Goal: Information Seeking & Learning: Learn about a topic

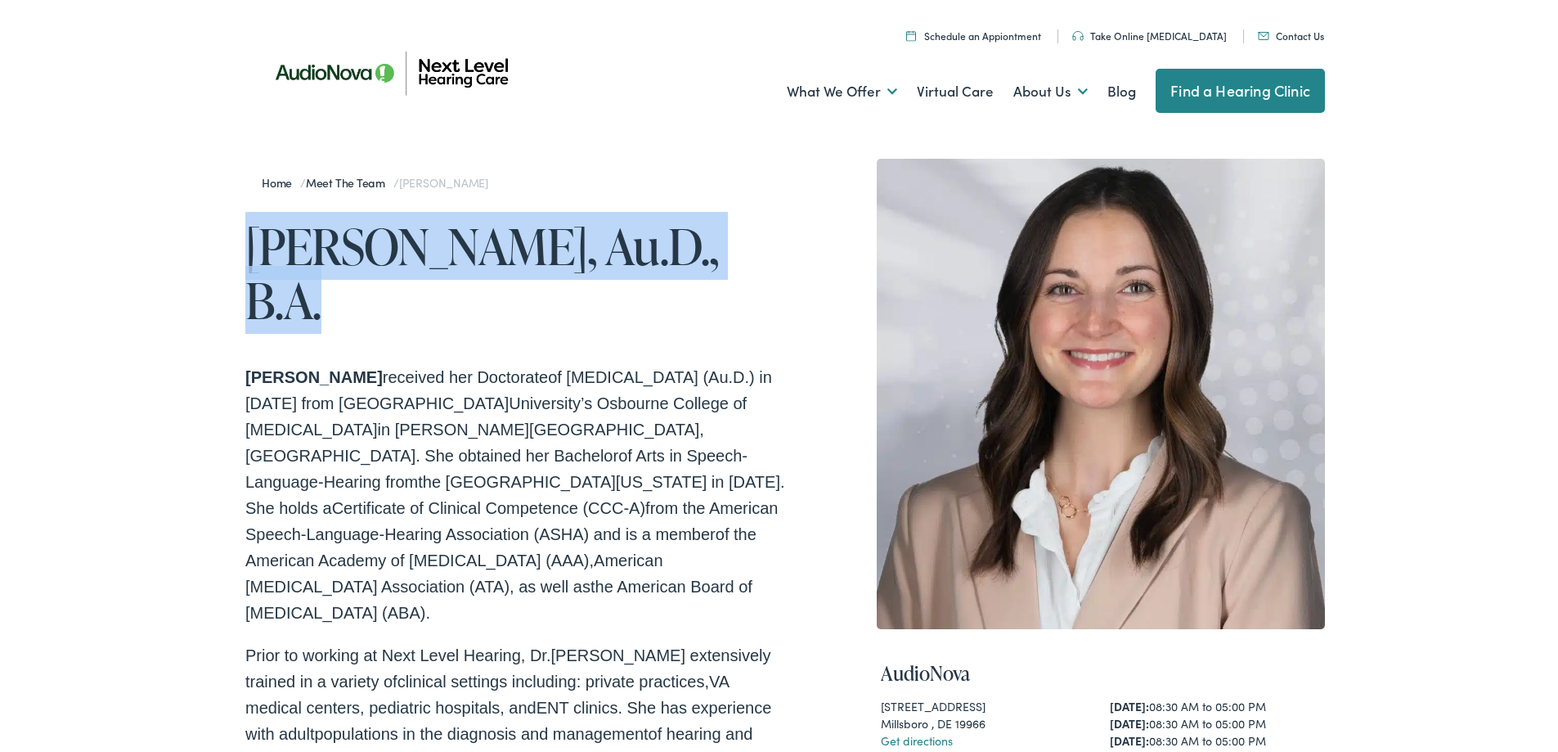
drag, startPoint x: 753, startPoint y: 250, endPoint x: 252, endPoint y: 269, distance: 501.0
click at [252, 269] on h1 "[PERSON_NAME], Au.D., B.A." at bounding box center [515, 270] width 540 height 108
copy h1 "Megan Boehler, Au.D., B.A."
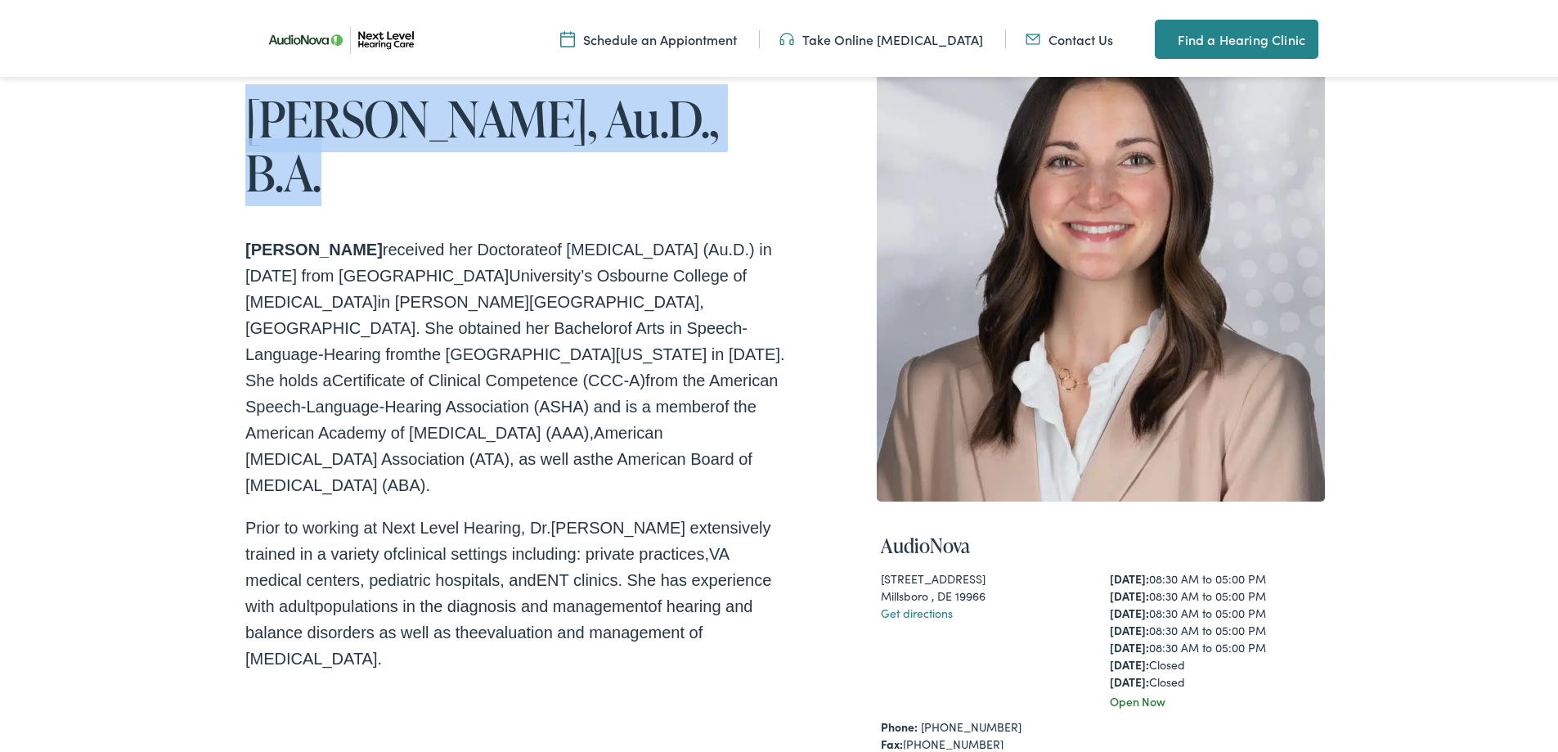
scroll to position [327, 0]
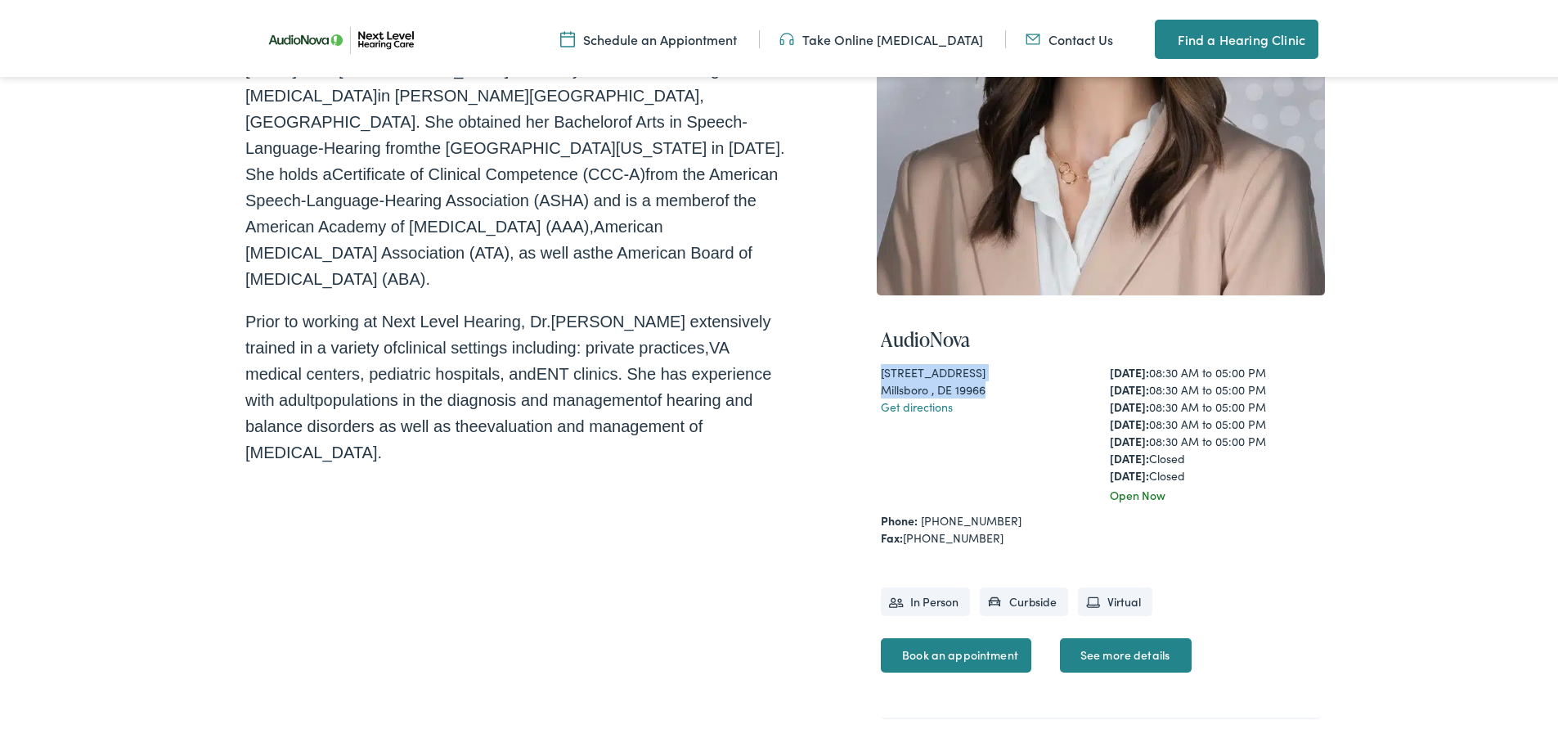
drag, startPoint x: 990, startPoint y: 389, endPoint x: 860, endPoint y: 375, distance: 130.8
click at [860, 375] on div "Home / Meet the Team / Megan Boehler Megan Boehler, Au.D., B.A. Dr. Megan Boehl…" at bounding box center [785, 497] width 1080 height 1351
copy div "32034 Long Neck Road Millsboro , DE 19966"
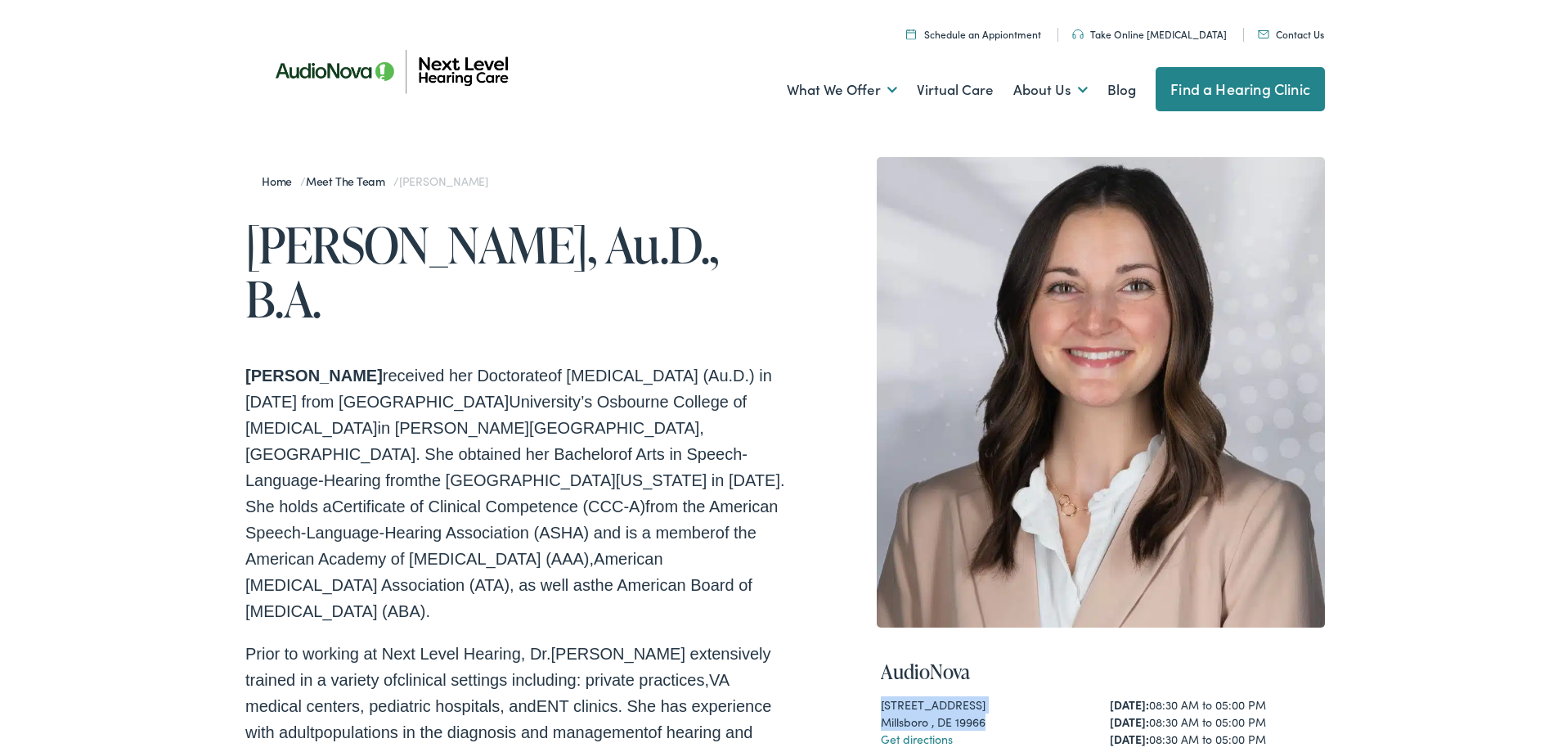
scroll to position [0, 0]
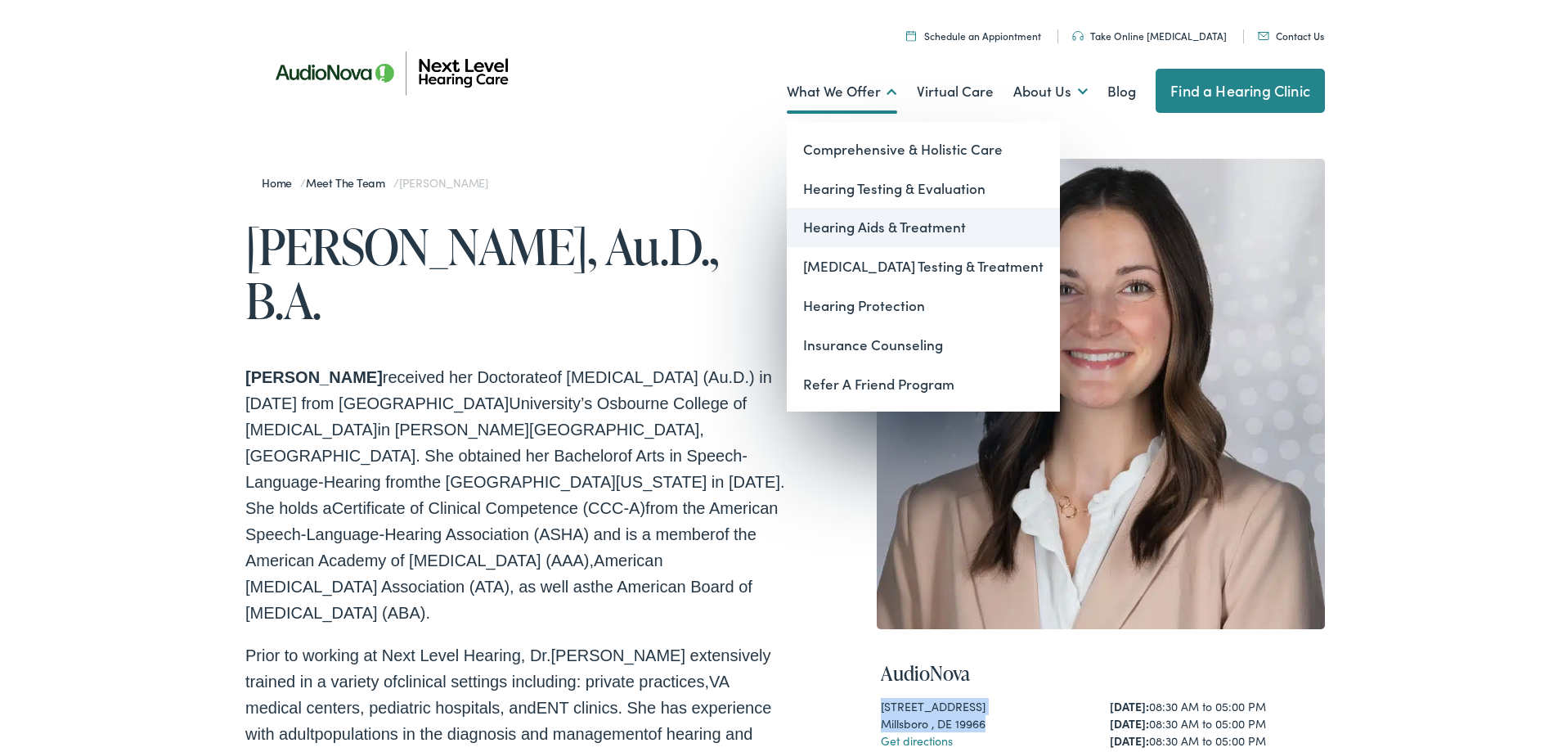
click at [911, 227] on link "Hearing Aids & Treatment" at bounding box center [923, 224] width 273 height 39
click at [858, 299] on link "Hearing Protection" at bounding box center [923, 302] width 273 height 39
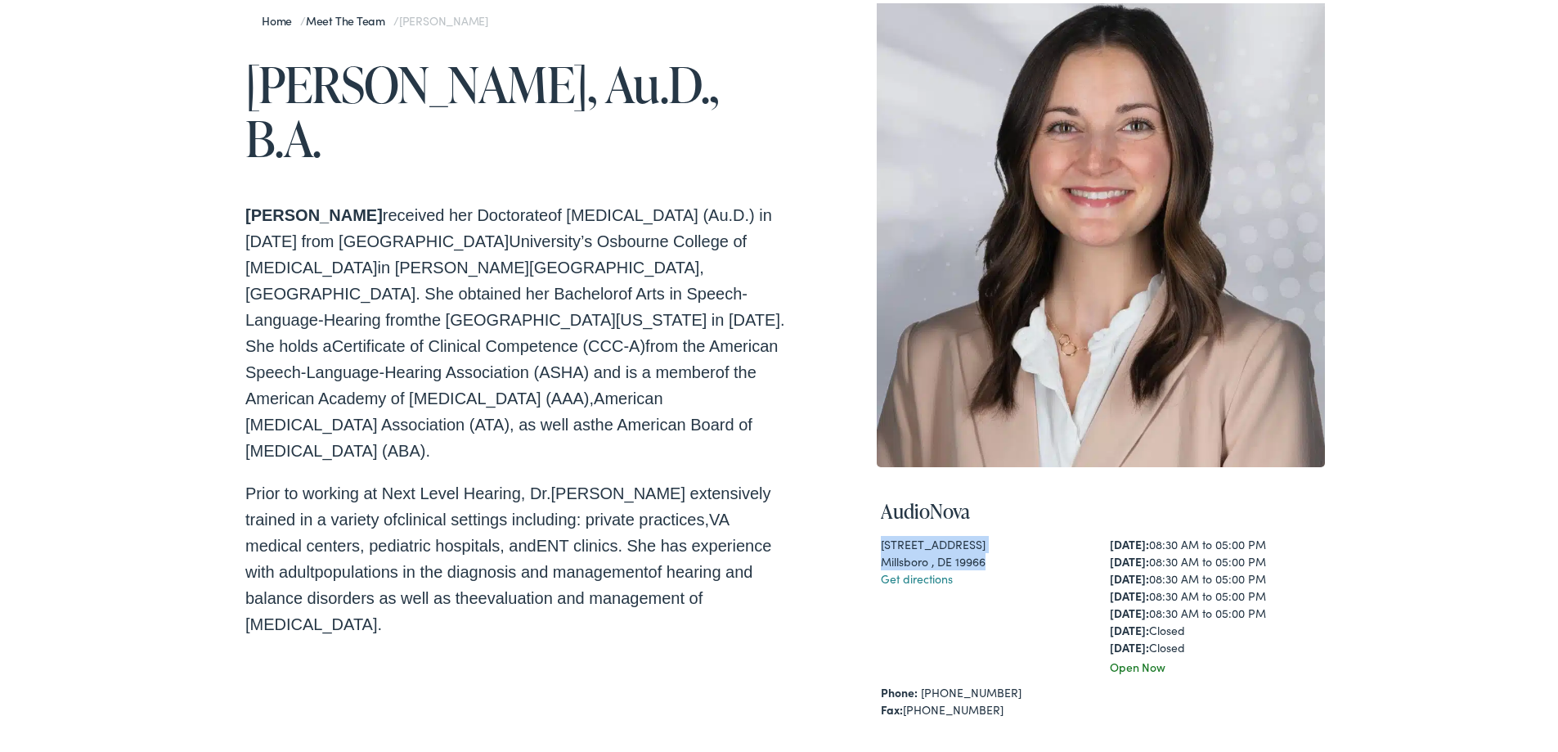
scroll to position [164, 0]
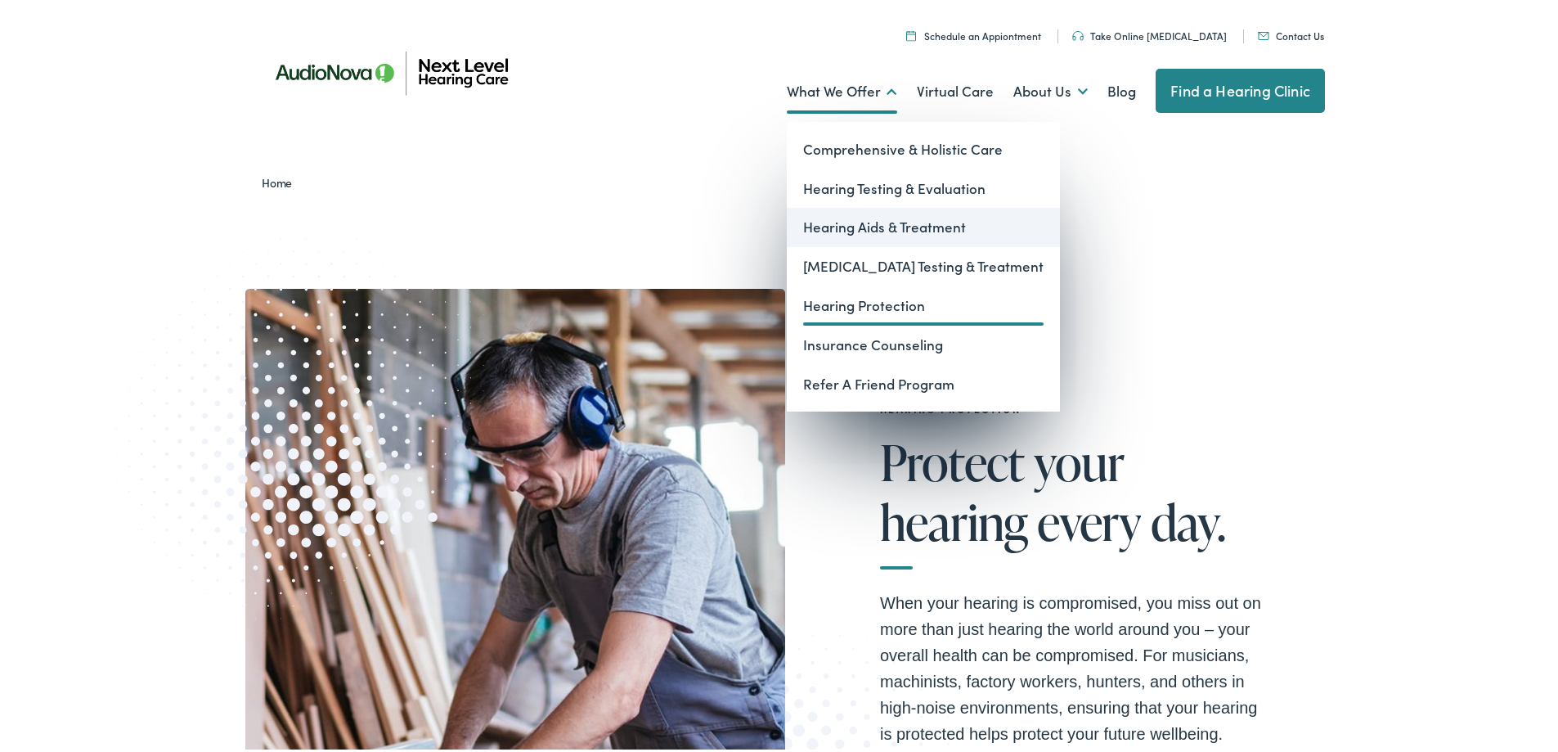
click at [855, 226] on link "Hearing Aids & Treatment" at bounding box center [923, 224] width 273 height 39
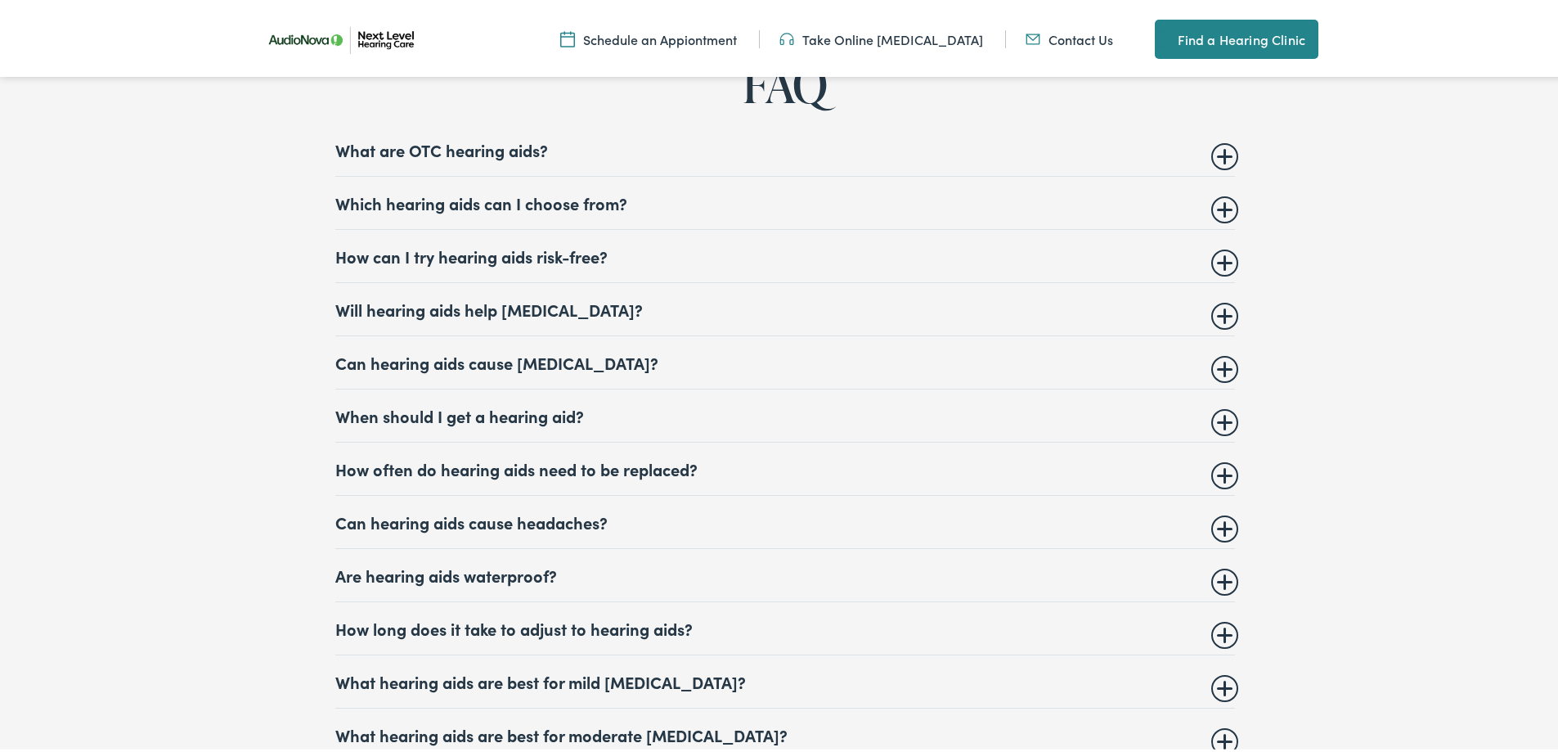
scroll to position [6626, 0]
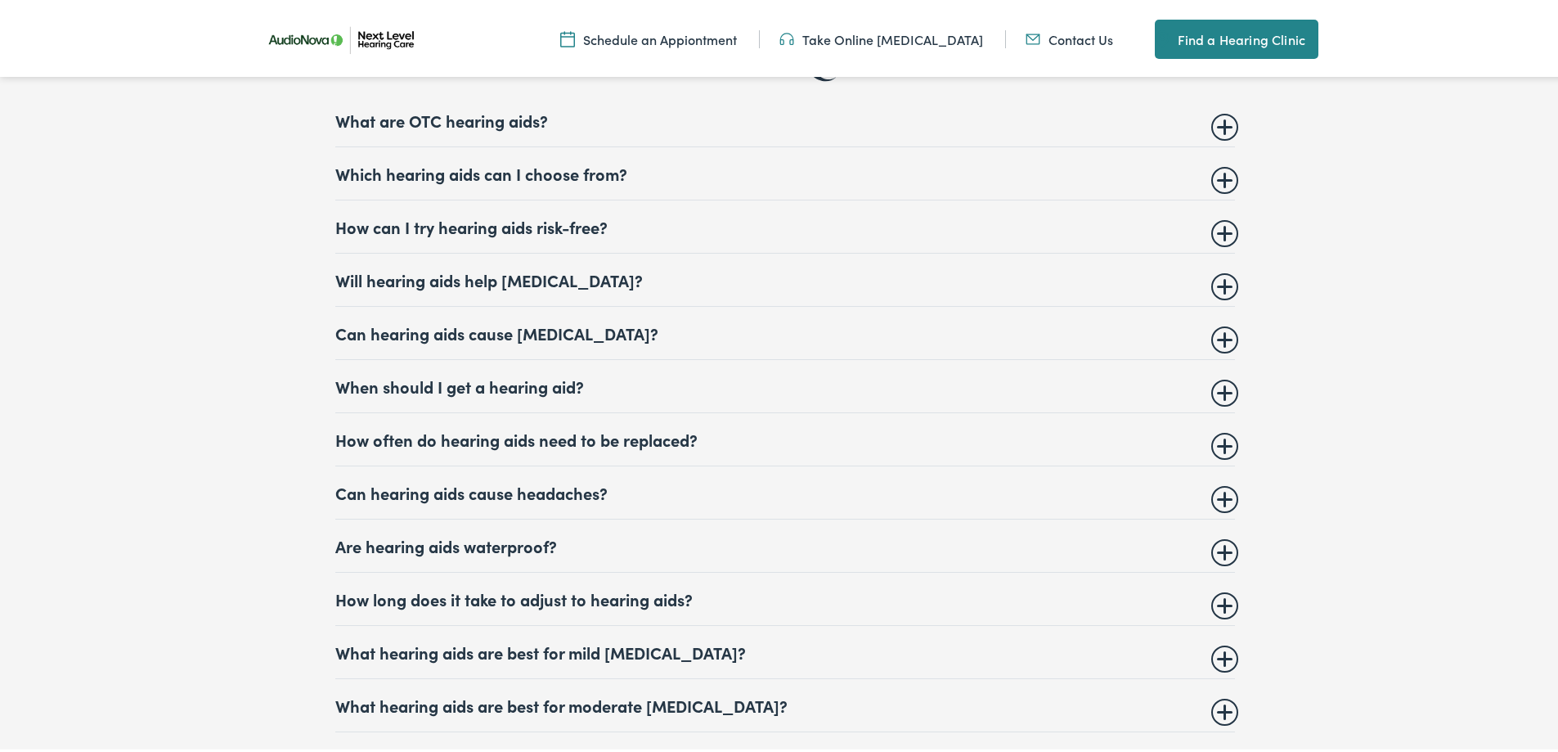
click at [591, 162] on summary "Which hearing aids can I choose from?" at bounding box center [785, 170] width 900 height 20
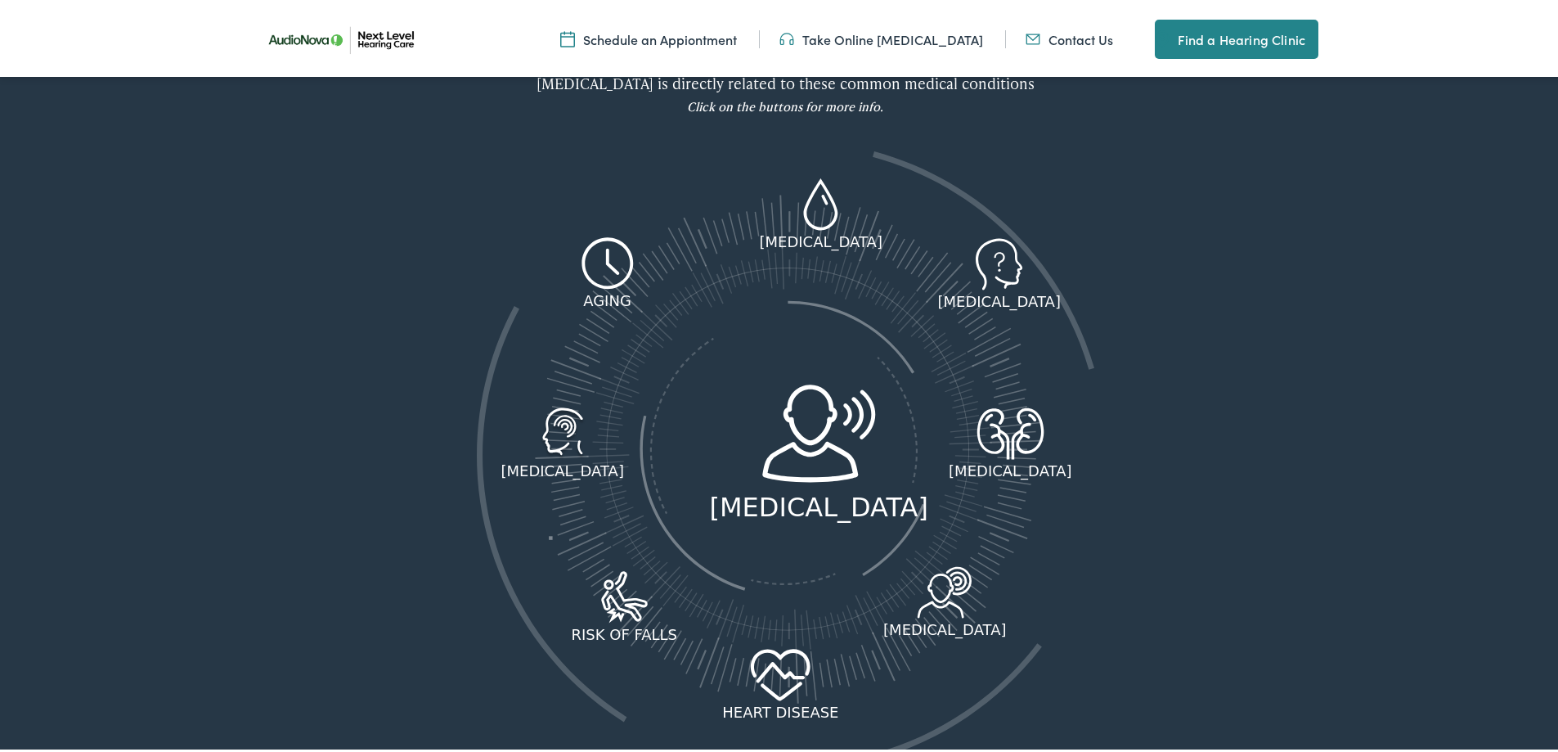
scroll to position [0, 0]
